Goal: Use online tool/utility: Utilize a website feature to perform a specific function

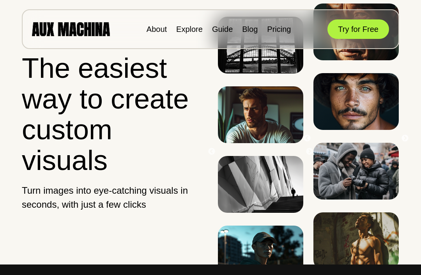
click at [371, 30] on button "Try for Free" at bounding box center [358, 28] width 62 height 19
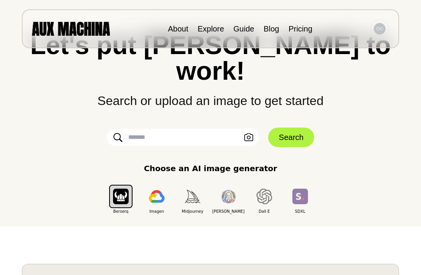
scroll to position [44, 0]
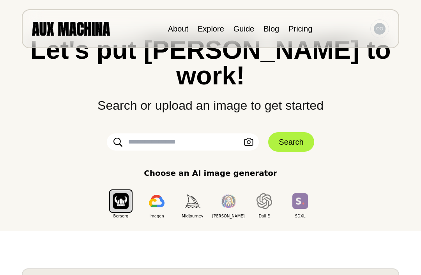
click at [200, 134] on input "text" at bounding box center [183, 142] width 152 height 17
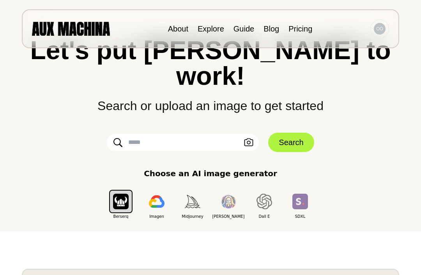
click at [117, 138] on icon at bounding box center [117, 143] width 9 height 10
click at [249, 139] on icon "button" at bounding box center [248, 143] width 9 height 8
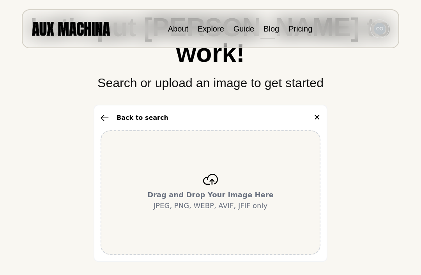
click at [208, 190] on p "Drag and Drop Your Image Here JPEG, PNG, WEBP, AVIF, JFIF only" at bounding box center [210, 201] width 126 height 22
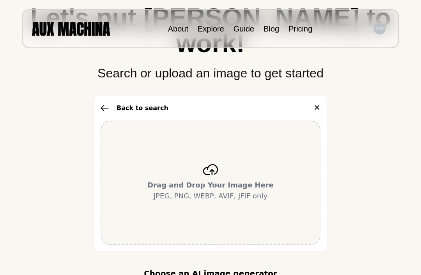
scroll to position [108, 0]
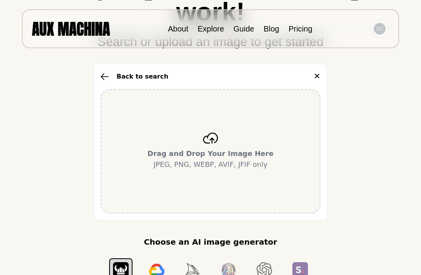
click at [229, 161] on div "Drag and Drop Your Image Here JPEG, PNG, WEBP, AVIF, JFIF only" at bounding box center [211, 151] width 220 height 125
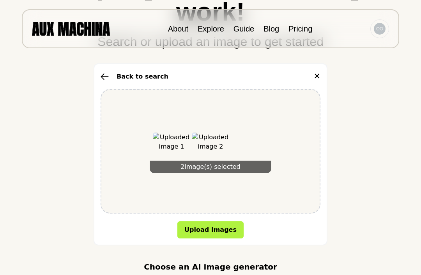
click at [221, 222] on button "Upload Images" at bounding box center [210, 230] width 66 height 17
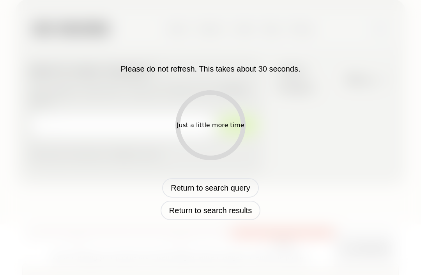
click at [340, 161] on div "Please do not refresh. This takes about 30 seconds. Just a little more time Ret…" at bounding box center [211, 137] width 390 height 165
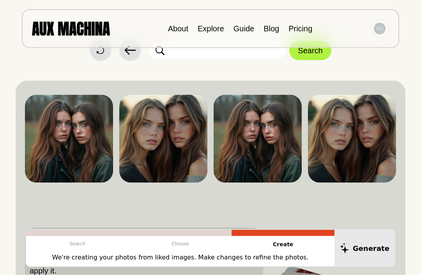
scroll to position [1, 0]
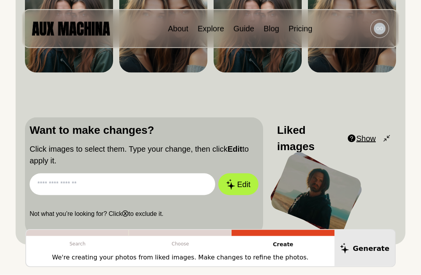
click at [365, 138] on span "Show" at bounding box center [365, 139] width 19 height 12
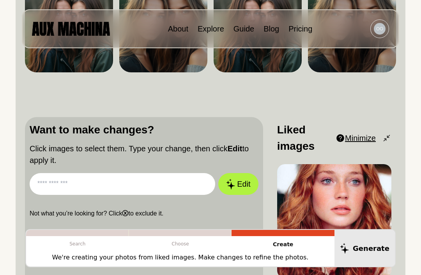
click at [367, 142] on span "Minimize" at bounding box center [360, 138] width 31 height 12
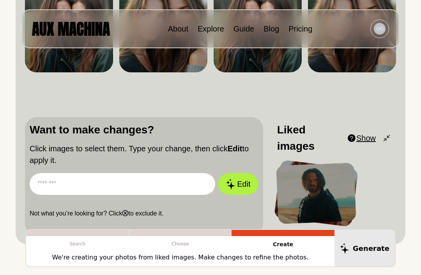
click at [353, 192] on div at bounding box center [316, 194] width 80 height 62
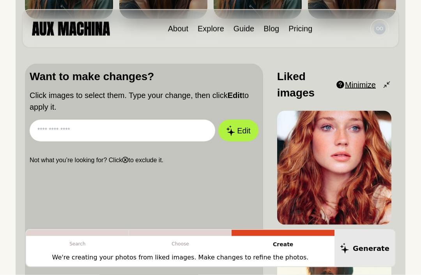
scroll to position [191, 0]
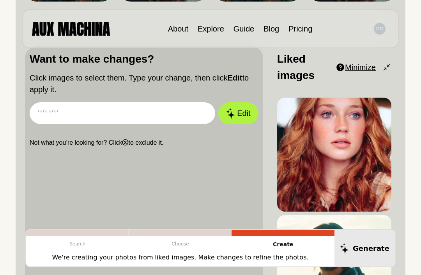
click at [131, 144] on p "Not what you’re looking for? Click ⓧ to exclude it." at bounding box center [144, 142] width 229 height 9
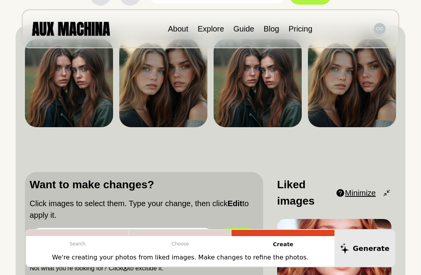
scroll to position [0, 0]
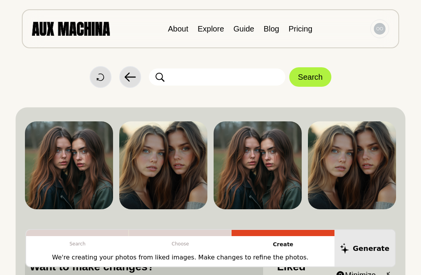
click at [99, 74] on icon at bounding box center [100, 77] width 7 height 7
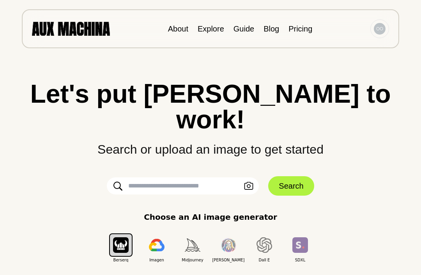
click at [248, 182] on icon "button" at bounding box center [248, 186] width 9 height 8
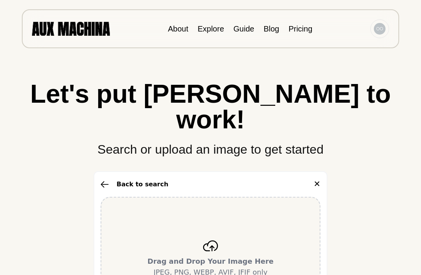
click at [291, 221] on div "Drag and Drop Your Image Here JPEG, PNG, WEBP, AVIF, JFIF only" at bounding box center [211, 259] width 220 height 125
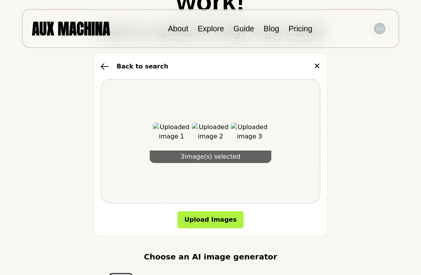
click at [223, 212] on button "Upload Images" at bounding box center [210, 220] width 66 height 17
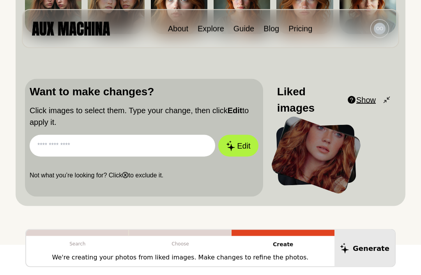
scroll to position [145, 0]
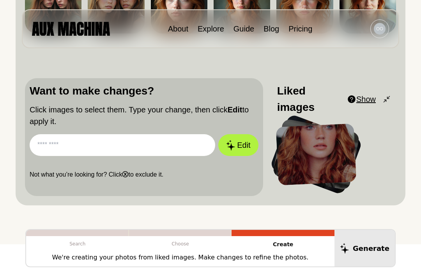
click at [378, 28] on img at bounding box center [380, 29] width 12 height 12
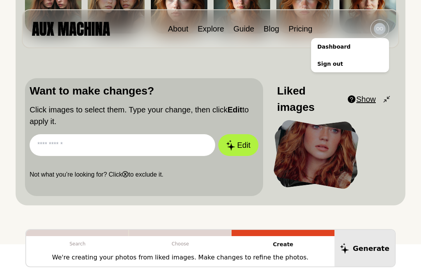
click at [49, 136] on input "text" at bounding box center [122, 145] width 185 height 22
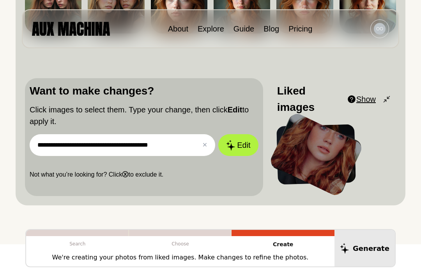
type input "**********"
click at [238, 145] on button "Edit" at bounding box center [238, 145] width 40 height 22
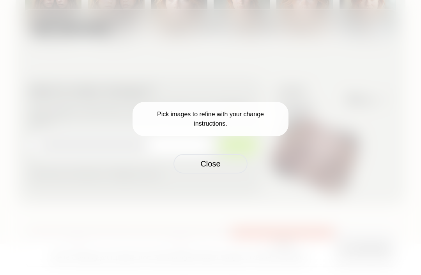
click at [223, 174] on button "Close" at bounding box center [210, 163] width 74 height 19
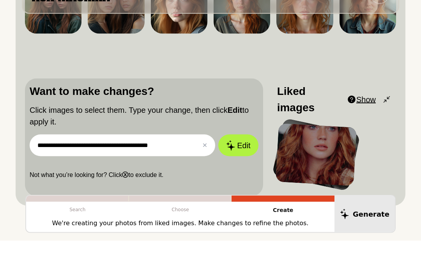
scroll to position [0, 0]
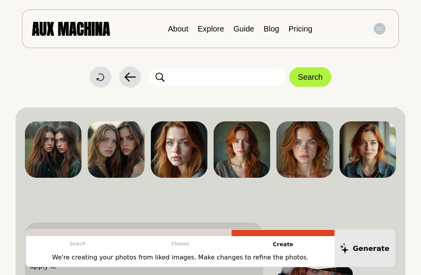
click at [88, 78] on div "Start Over Back Search" at bounding box center [211, 77] width 390 height 22
click at [102, 74] on icon at bounding box center [100, 77] width 7 height 7
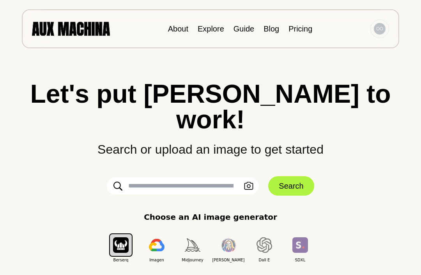
click at [123, 238] on img "button" at bounding box center [121, 245] width 16 height 15
click at [119, 190] on div "Berserq" at bounding box center [122, 184] width 38 height 25
click at [209, 178] on input "text" at bounding box center [183, 186] width 152 height 17
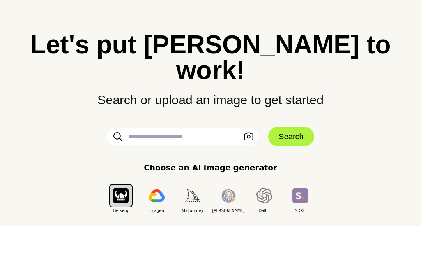
scroll to position [49, 0]
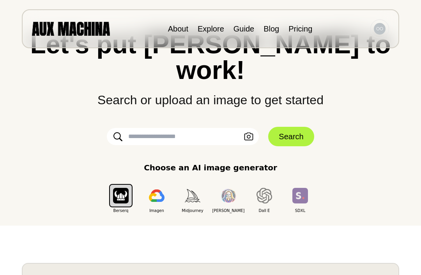
click at [207, 128] on input "text" at bounding box center [183, 136] width 152 height 17
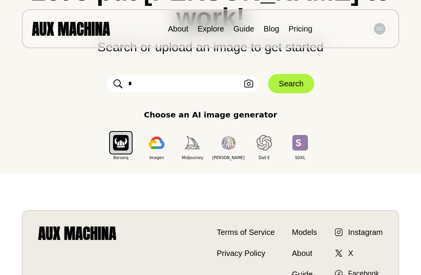
scroll to position [102, 0]
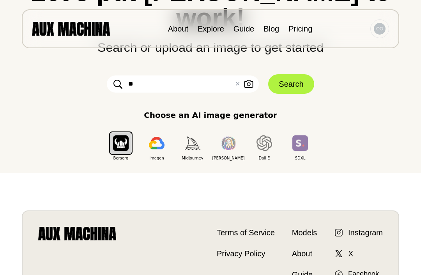
type input "*"
type input "**********"
click at [286, 74] on button "Search" at bounding box center [291, 83] width 46 height 19
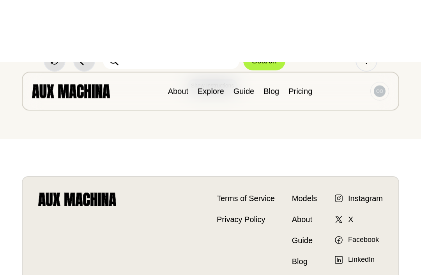
scroll to position [0, 0]
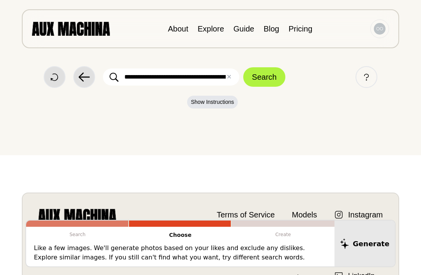
click at [265, 78] on button "Search" at bounding box center [264, 76] width 42 height 19
click at [219, 103] on button "Show Instructions" at bounding box center [212, 102] width 51 height 13
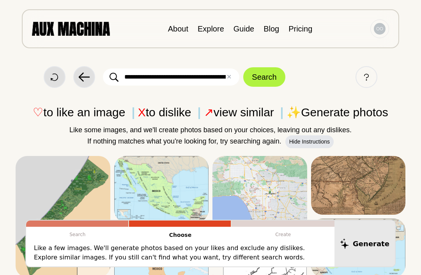
click at [360, 76] on button "Help" at bounding box center [366, 77] width 22 height 22
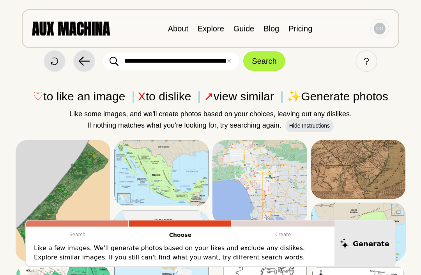
scroll to position [16, 0]
click at [0, 0] on icon at bounding box center [0, 0] width 0 height 0
click at [128, 153] on icon at bounding box center [127, 153] width 7 height 7
click at [0, 0] on button "Dislike" at bounding box center [0, 0] width 0 height 0
click at [383, 109] on div "♡ to like an image X to dislike ↗ view similar ✨ Generate photos Like some imag…" at bounding box center [211, 110] width 390 height 45
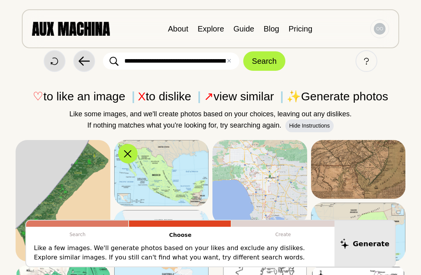
click at [0, 0] on icon at bounding box center [0, 0] width 0 height 0
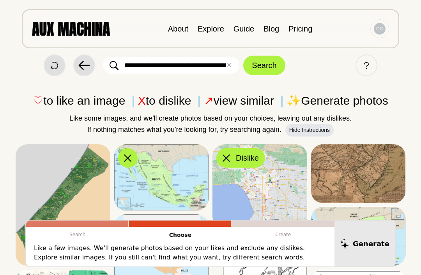
scroll to position [0, 0]
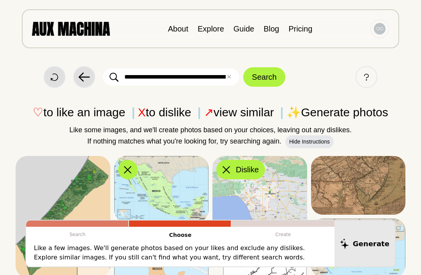
click at [84, 79] on icon at bounding box center [84, 77] width 12 height 12
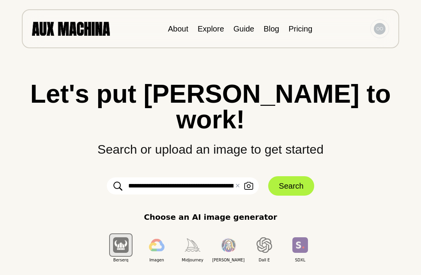
click at [249, 182] on icon "button" at bounding box center [248, 186] width 9 height 8
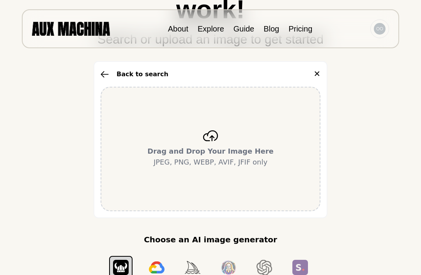
scroll to position [110, 0]
click at [217, 146] on p "Drag and Drop Your Image Here JPEG, PNG, WEBP, AVIF, JFIF only" at bounding box center [210, 157] width 126 height 22
click at [107, 70] on button "Back to search" at bounding box center [135, 74] width 68 height 9
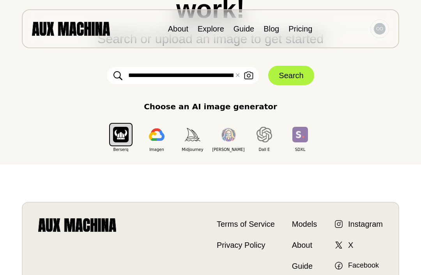
click at [152, 67] on input "**********" at bounding box center [183, 75] width 152 height 17
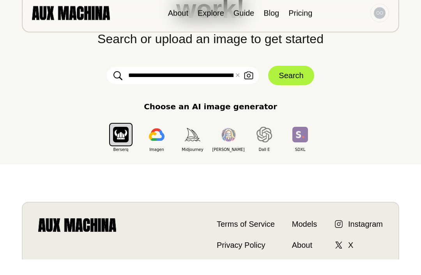
scroll to position [94, 0]
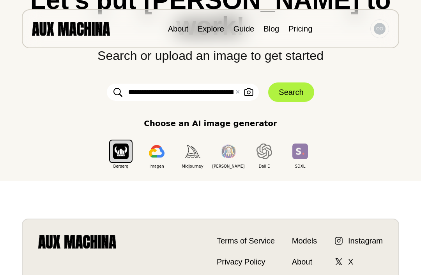
click at [134, 84] on input "**********" at bounding box center [183, 92] width 152 height 17
click at [193, 84] on input "**********" at bounding box center [183, 92] width 152 height 17
click at [192, 84] on input "**********" at bounding box center [183, 92] width 152 height 17
type input "**********"
click at [292, 83] on button "Search" at bounding box center [291, 92] width 46 height 19
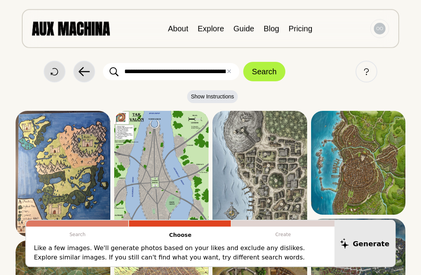
scroll to position [31, 0]
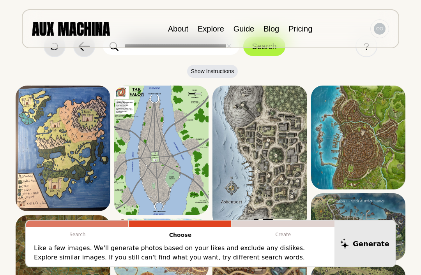
click at [0, 0] on icon at bounding box center [0, 0] width 0 height 0
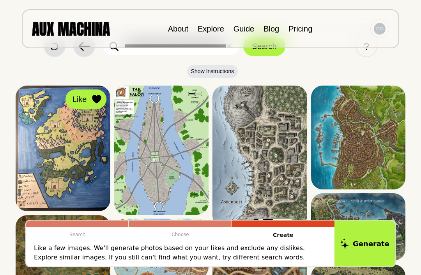
scroll to position [41, 0]
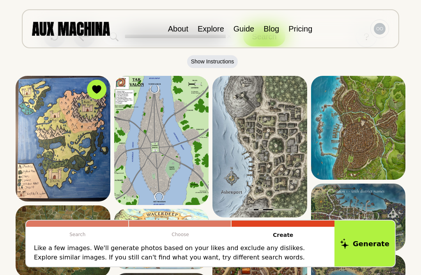
click at [0, 0] on icon at bounding box center [0, 0] width 0 height 0
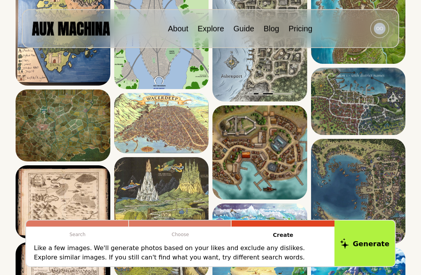
scroll to position [157, 0]
click at [0, 0] on icon at bounding box center [0, 0] width 0 height 0
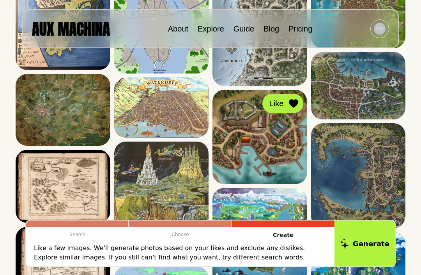
scroll to position [173, 0]
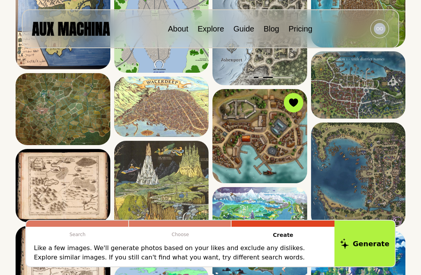
click at [383, 151] on img at bounding box center [358, 175] width 95 height 105
click at [394, 129] on button "Like" at bounding box center [391, 136] width 19 height 19
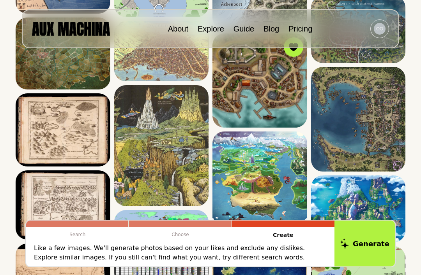
scroll to position [228, 0]
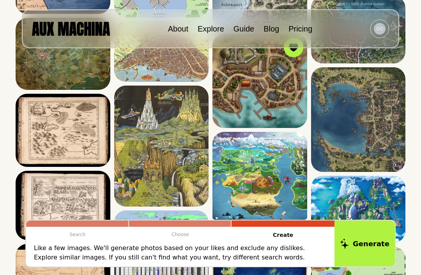
click at [0, 0] on icon at bounding box center [0, 0] width 0 height 0
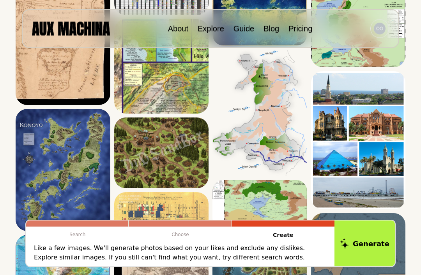
scroll to position [499, 0]
click at [0, 0] on icon at bounding box center [0, 0] width 0 height 0
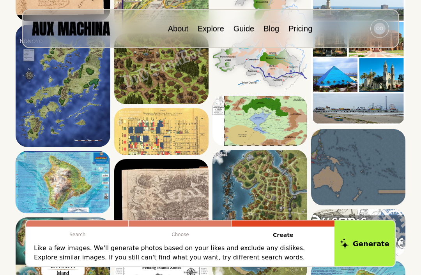
scroll to position [584, 0]
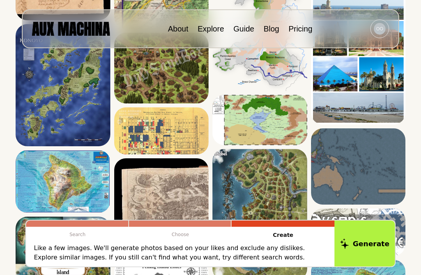
click at [0, 0] on icon at bounding box center [0, 0] width 0 height 0
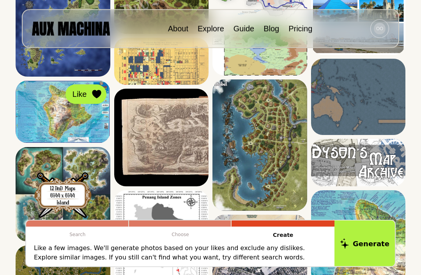
scroll to position [654, 0]
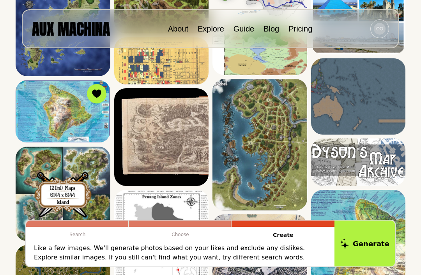
click at [0, 0] on icon at bounding box center [0, 0] width 0 height 0
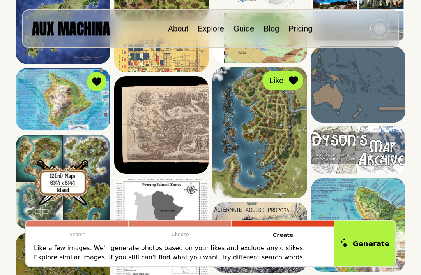
scroll to position [660, 0]
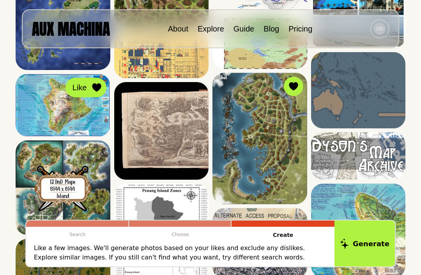
click at [95, 88] on icon at bounding box center [96, 87] width 9 height 9
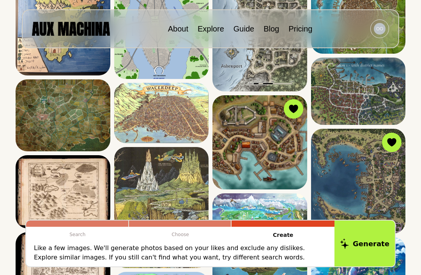
scroll to position [167, 0]
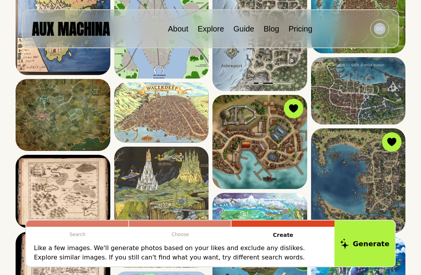
click at [0, 0] on icon at bounding box center [0, 0] width 0 height 0
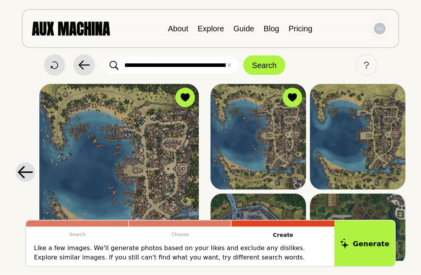
scroll to position [0, 0]
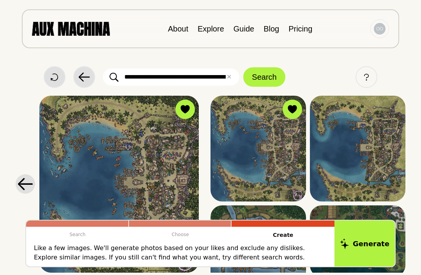
click at [31, 187] on icon at bounding box center [26, 184] width 16 height 12
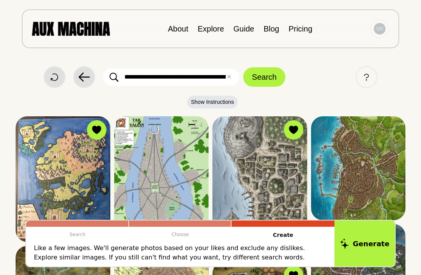
click at [372, 249] on button "Generate" at bounding box center [364, 244] width 60 height 46
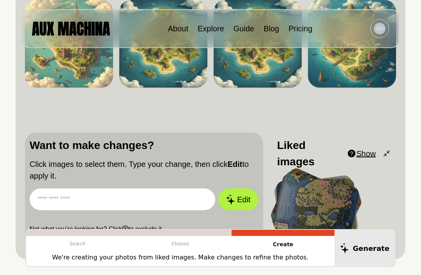
scroll to position [129, 0]
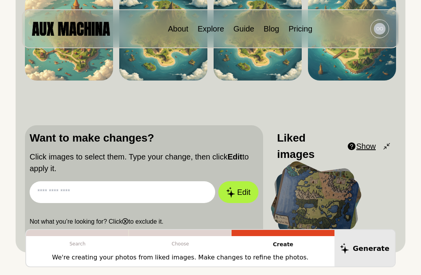
click at [340, 199] on div at bounding box center [316, 201] width 88 height 73
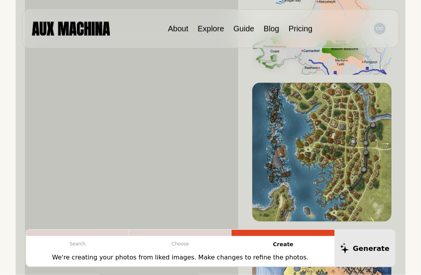
scroll to position [806, 0]
click at [0, 0] on icon at bounding box center [0, 0] width 0 height 0
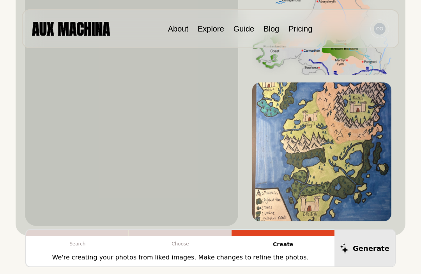
click at [0, 0] on icon at bounding box center [0, 0] width 0 height 0
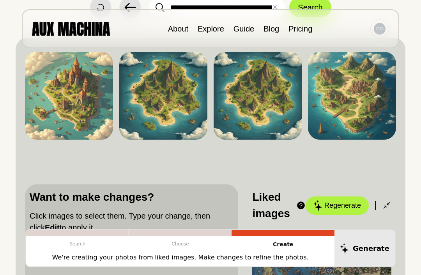
scroll to position [67, 0]
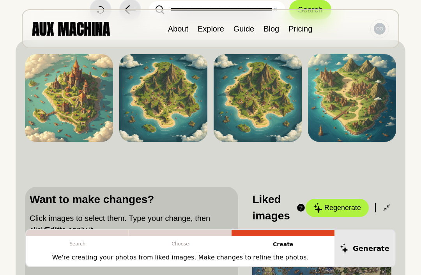
click at [327, 208] on button "Regenerate" at bounding box center [336, 208] width 63 height 18
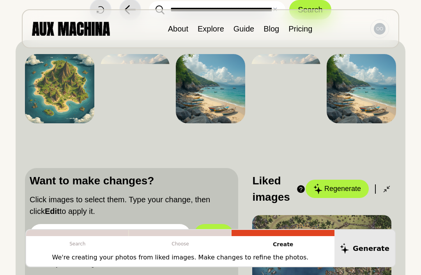
click at [0, 0] on icon at bounding box center [0, 0] width 0 height 0
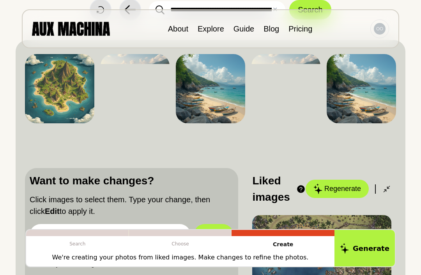
click at [0, 0] on icon at bounding box center [0, 0] width 0 height 0
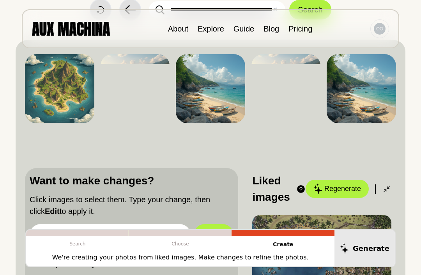
click at [0, 0] on icon at bounding box center [0, 0] width 0 height 0
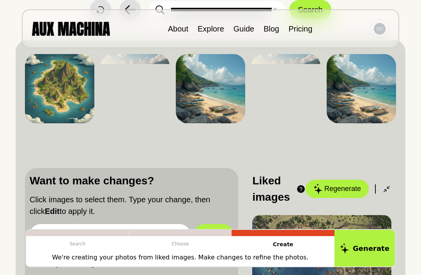
click at [0, 0] on icon at bounding box center [0, 0] width 0 height 0
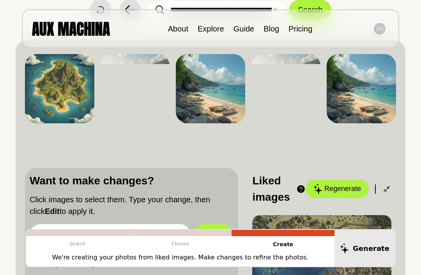
click at [89, 239] on input "text" at bounding box center [110, 235] width 161 height 22
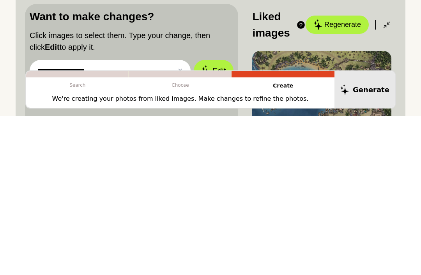
scroll to position [73, 0]
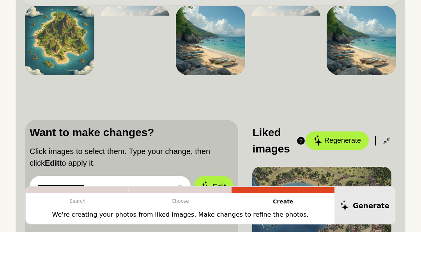
type input "**********"
click at [0, 0] on icon at bounding box center [0, 0] width 0 height 0
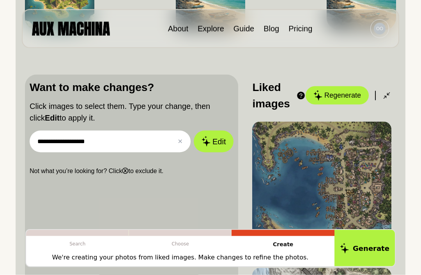
click at [216, 139] on button "Edit" at bounding box center [214, 142] width 40 height 22
